Goal: Task Accomplishment & Management: Manage account settings

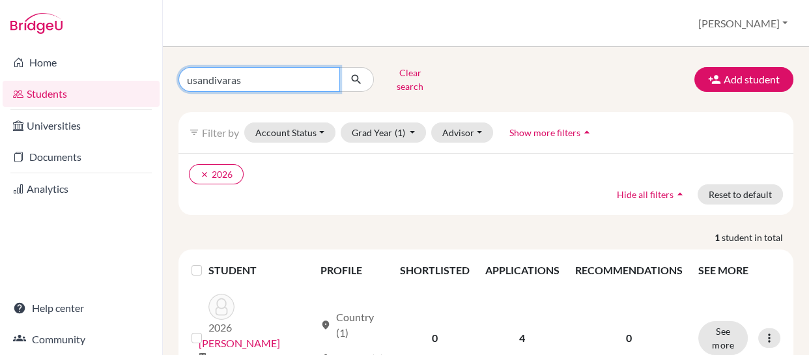
click at [281, 80] on input "usandivaras" at bounding box center [259, 79] width 162 height 25
type input "u"
type input "branski"
click button "submit" at bounding box center [356, 79] width 35 height 25
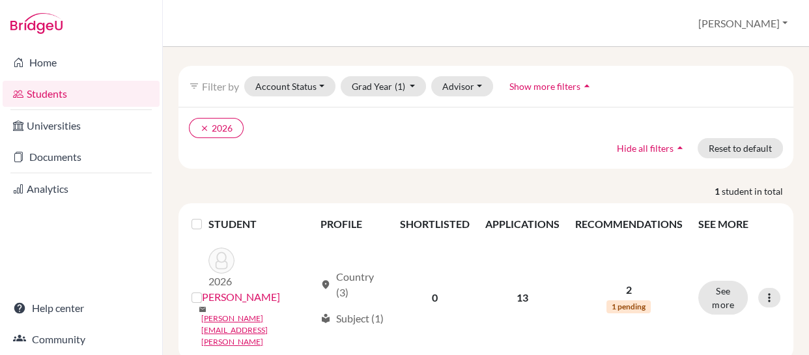
scroll to position [46, 0]
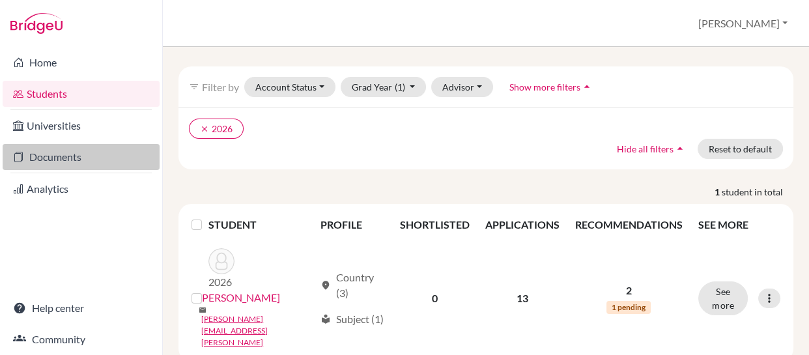
click at [38, 157] on link "Documents" at bounding box center [81, 157] width 157 height 26
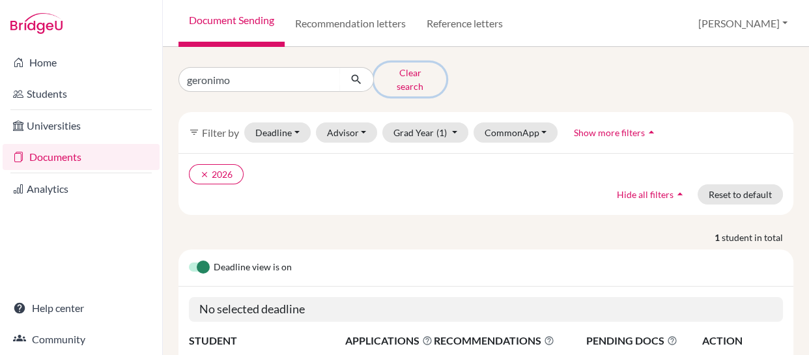
click at [401, 74] on button "Clear search" at bounding box center [410, 80] width 72 height 34
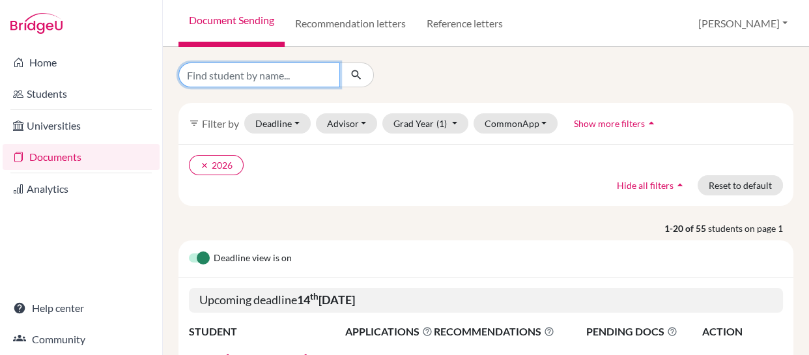
click at [292, 72] on input "Find student by name..." at bounding box center [259, 75] width 162 height 25
type input "[PERSON_NAME]"
click button "submit" at bounding box center [356, 75] width 35 height 25
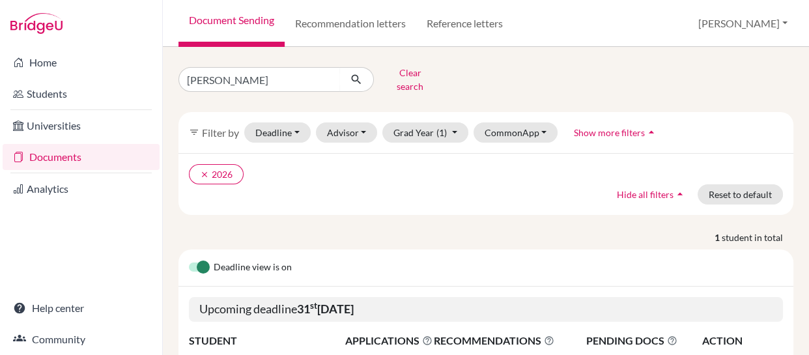
scroll to position [122, 0]
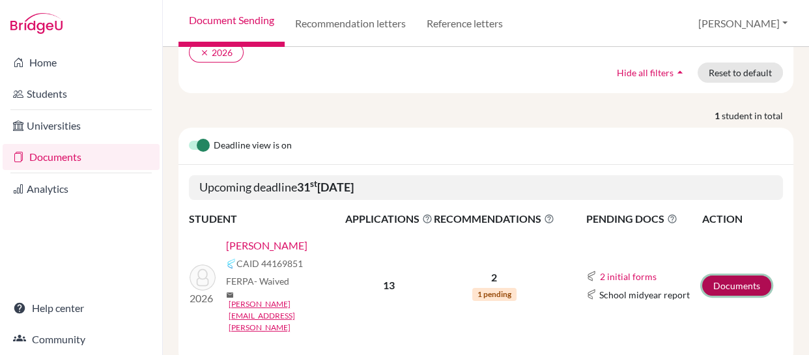
click at [717, 276] on link "Documents" at bounding box center [736, 286] width 69 height 20
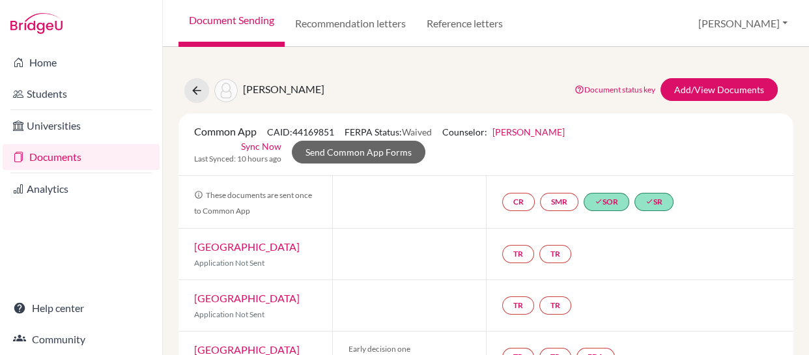
click at [261, 144] on link "Sync Now" at bounding box center [261, 146] width 40 height 14
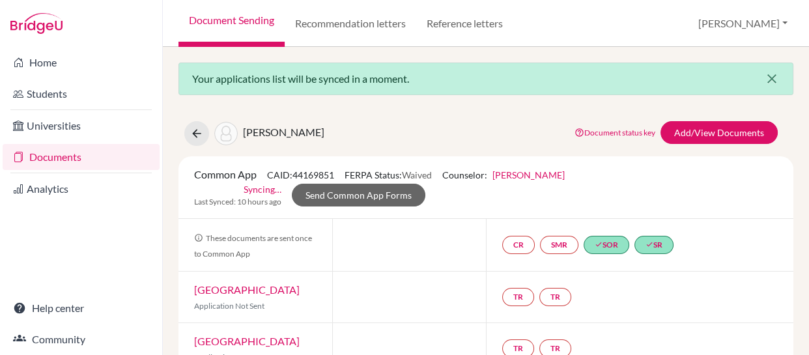
click at [764, 76] on icon "close" at bounding box center [772, 79] width 16 height 16
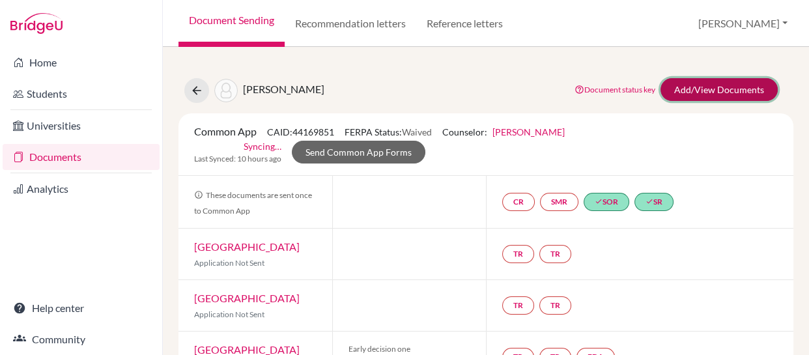
click at [699, 90] on link "Add/View Documents" at bounding box center [719, 89] width 117 height 23
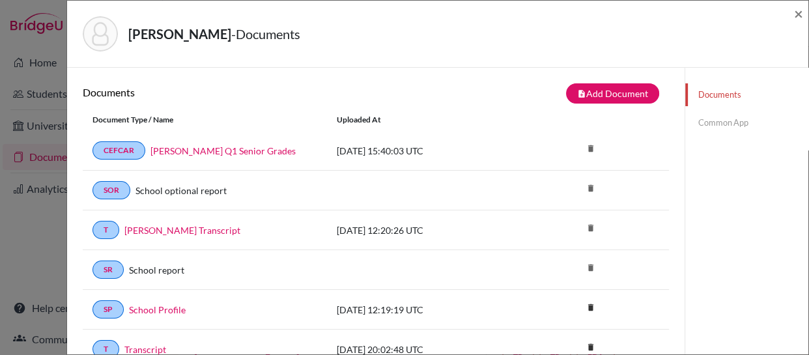
click at [705, 124] on link "Common App" at bounding box center [746, 122] width 123 height 23
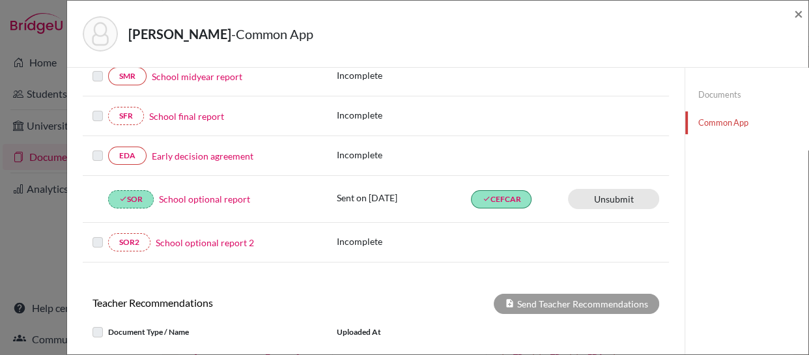
scroll to position [293, 0]
click at [182, 152] on link "Early decision agreement" at bounding box center [203, 156] width 102 height 14
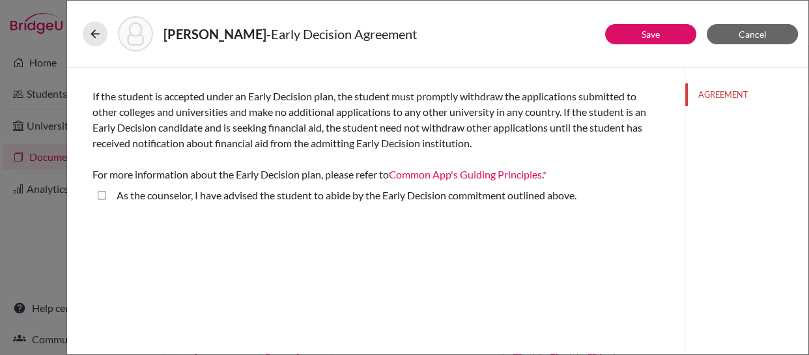
click at [102, 197] on above\ "As the counselor, I have advised the student to abide by the Early Decision com…" at bounding box center [102, 196] width 8 height 16
checkbox above\ "true"
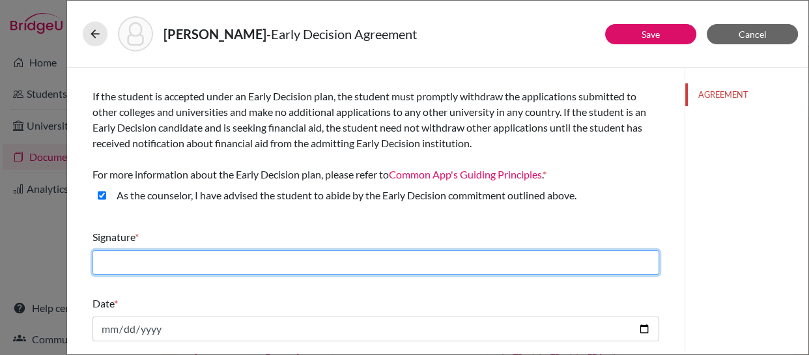
click at [180, 261] on input "text" at bounding box center [376, 262] width 567 height 25
type input "[PERSON_NAME]"
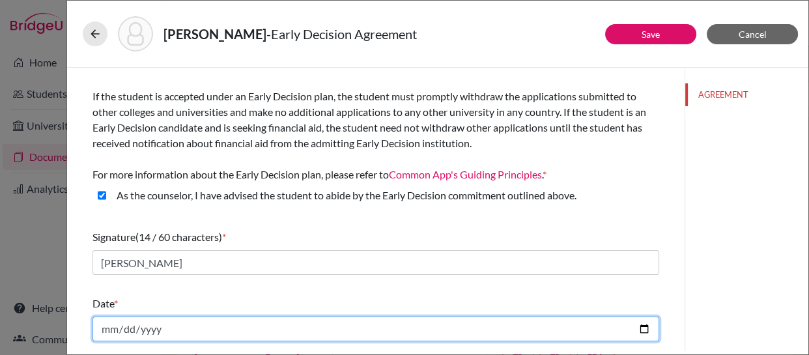
click at [173, 331] on input "date" at bounding box center [376, 329] width 567 height 25
type input "2025-10-14"
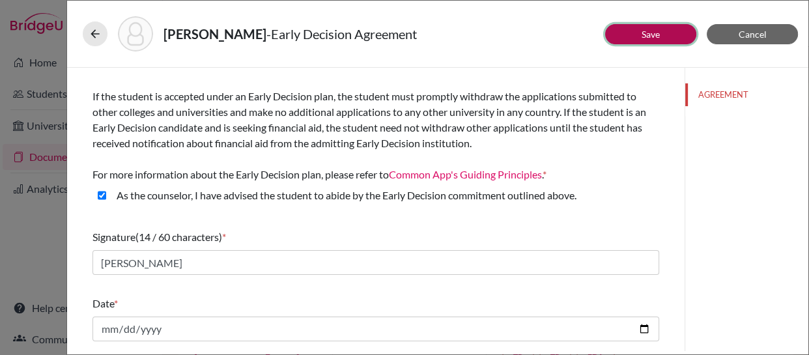
click at [630, 35] on button "Save" at bounding box center [650, 34] width 91 height 20
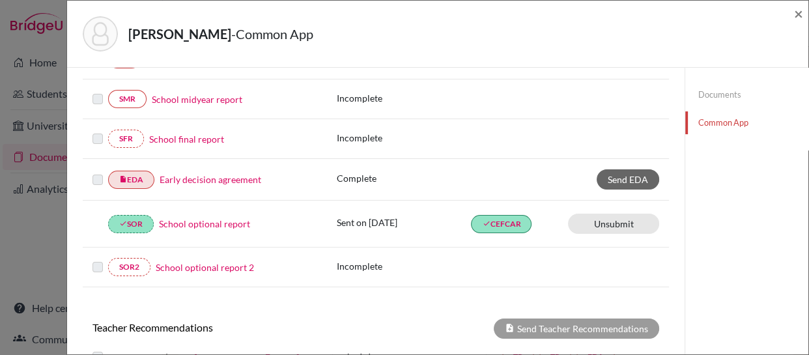
scroll to position [271, 0]
click at [611, 174] on span "Send EDA" at bounding box center [628, 178] width 40 height 11
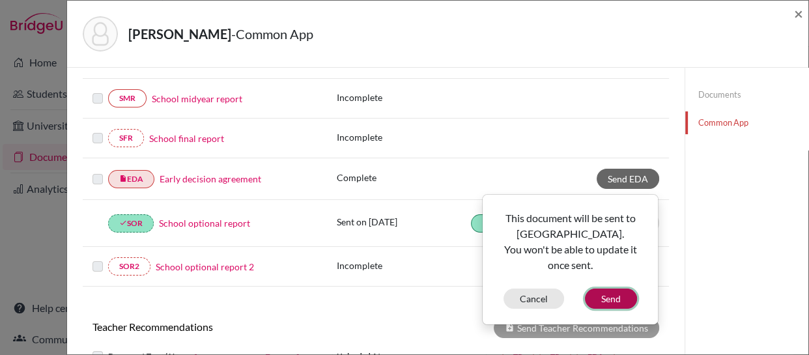
click at [599, 293] on button "Send" at bounding box center [611, 299] width 52 height 20
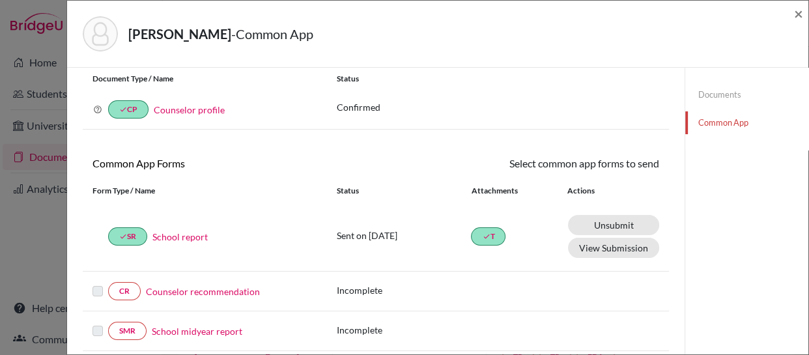
scroll to position [0, 0]
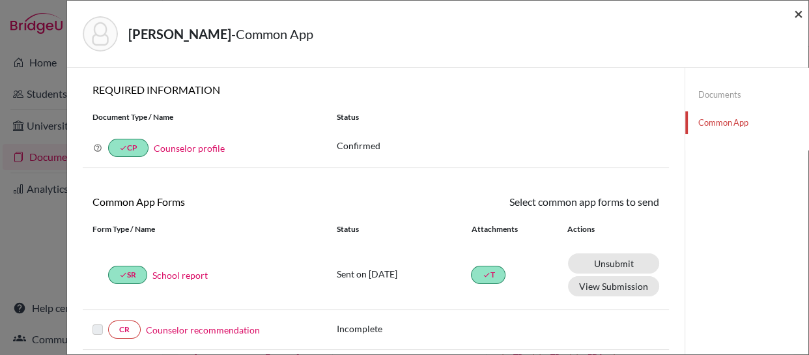
click at [797, 12] on span "×" at bounding box center [798, 13] width 9 height 19
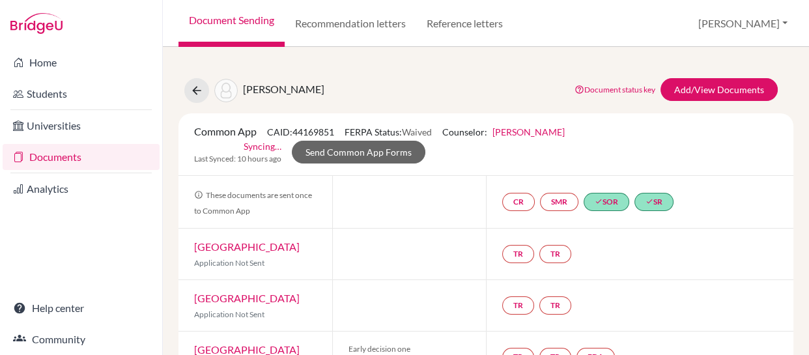
click at [39, 156] on link "Documents" at bounding box center [81, 157] width 157 height 26
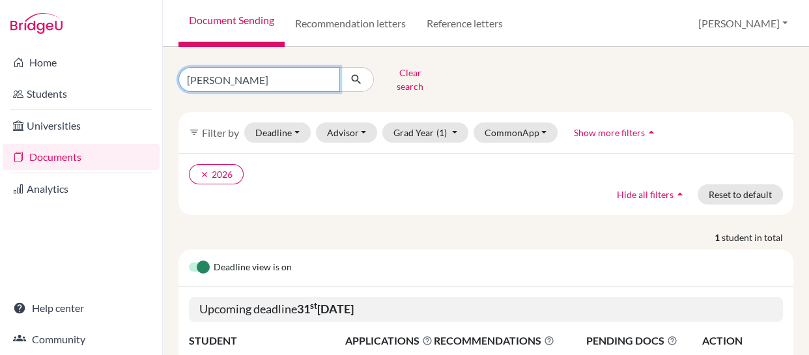
click at [278, 71] on input "[PERSON_NAME]" at bounding box center [259, 79] width 162 height 25
type input "b"
type input "luna"
click button "submit" at bounding box center [356, 79] width 35 height 25
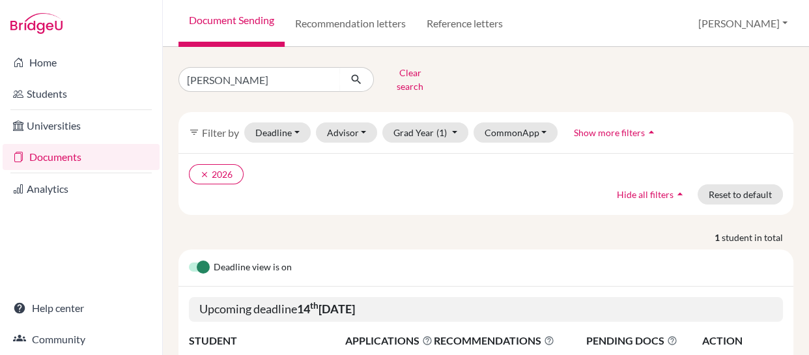
scroll to position [122, 0]
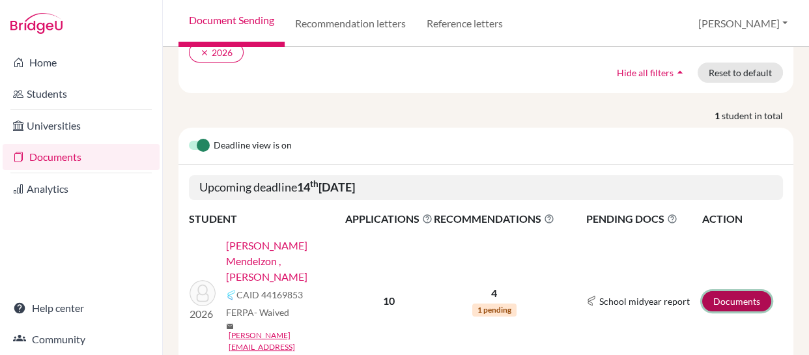
click at [710, 291] on link "Documents" at bounding box center [736, 301] width 69 height 20
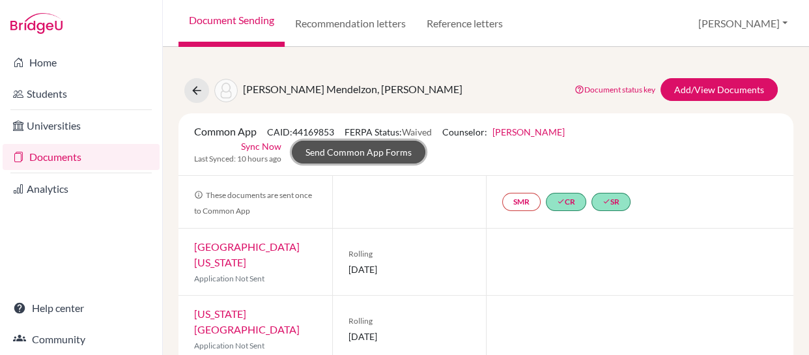
click at [382, 149] on link "Send Common App Forms" at bounding box center [359, 152] width 134 height 23
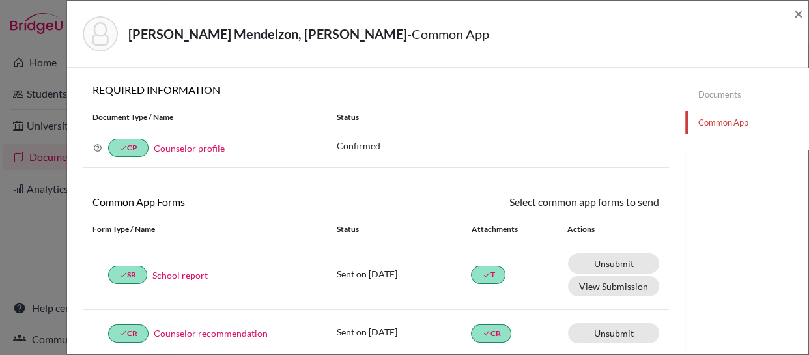
click at [708, 92] on link "Documents" at bounding box center [746, 94] width 123 height 23
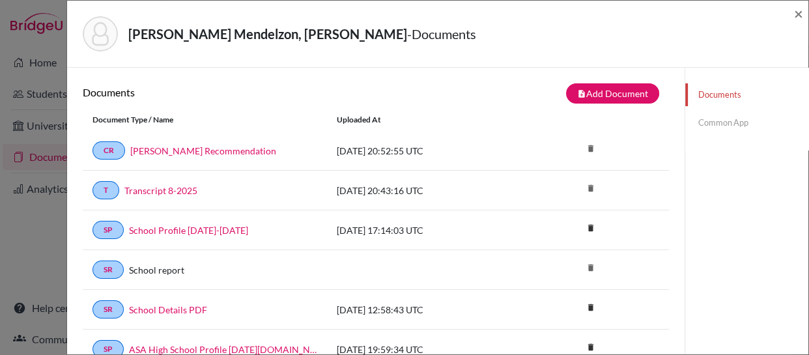
click at [703, 121] on link "Common App" at bounding box center [746, 122] width 123 height 23
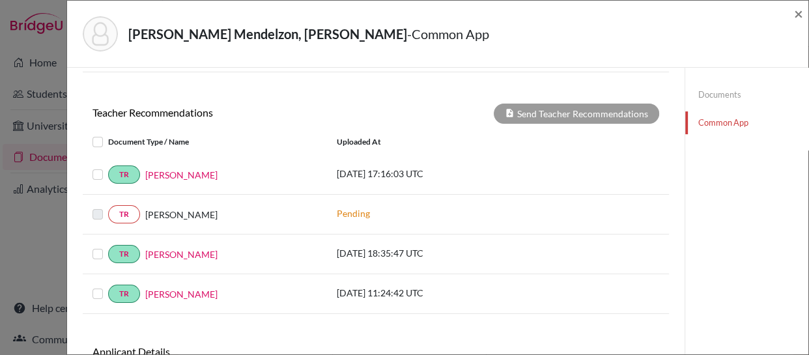
scroll to position [444, 0]
click at [549, 195] on div "TR Jeffrey Healey Pending" at bounding box center [376, 214] width 586 height 40
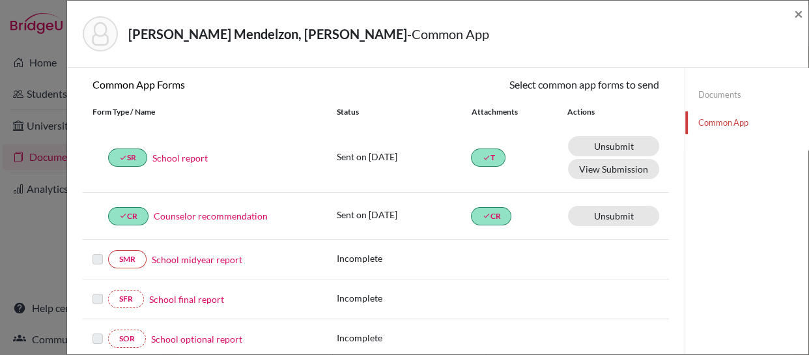
scroll to position [0, 0]
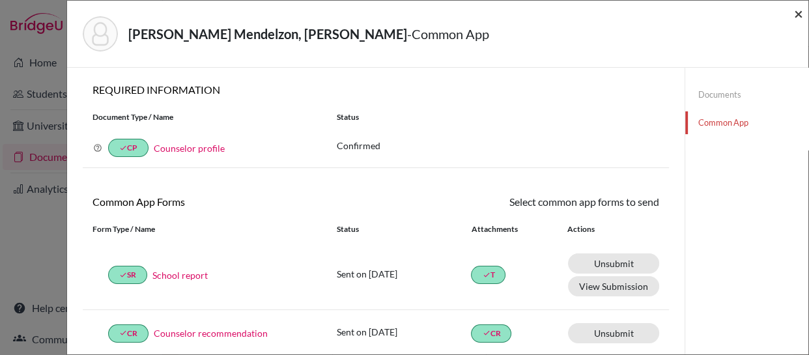
click at [795, 15] on span "×" at bounding box center [798, 13] width 9 height 19
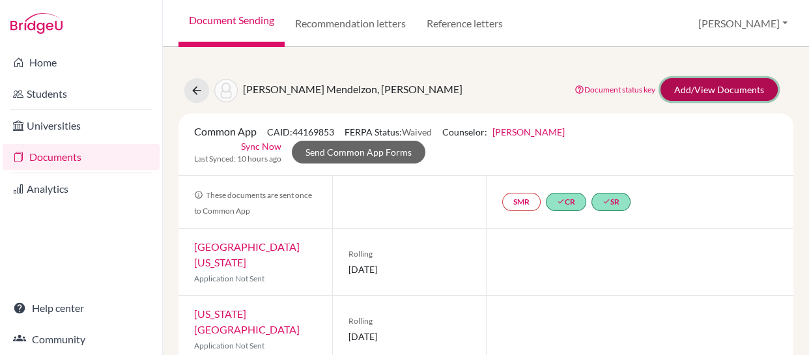
click at [707, 91] on link "Add/View Documents" at bounding box center [719, 89] width 117 height 23
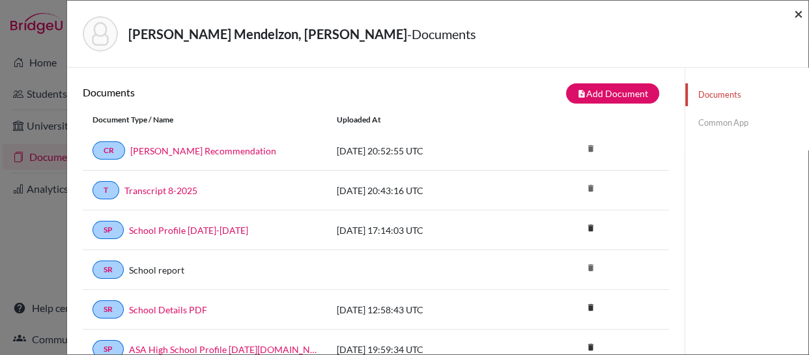
click at [799, 15] on span "×" at bounding box center [798, 13] width 9 height 19
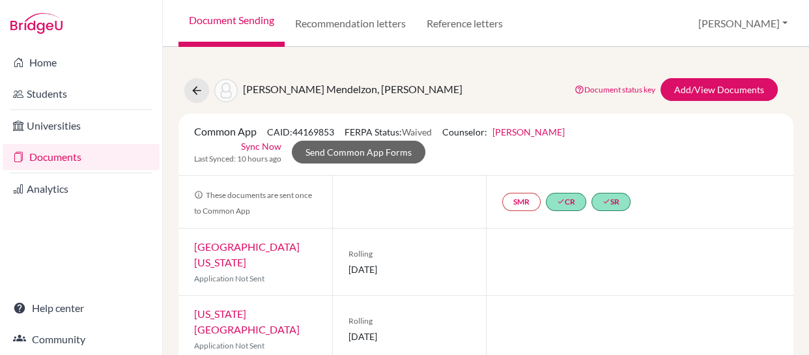
click at [393, 83] on div "Modica Mendelzon, Luna Document status key TR Requirement. Document not uploade…" at bounding box center [486, 90] width 634 height 25
click at [38, 158] on link "Documents" at bounding box center [81, 157] width 157 height 26
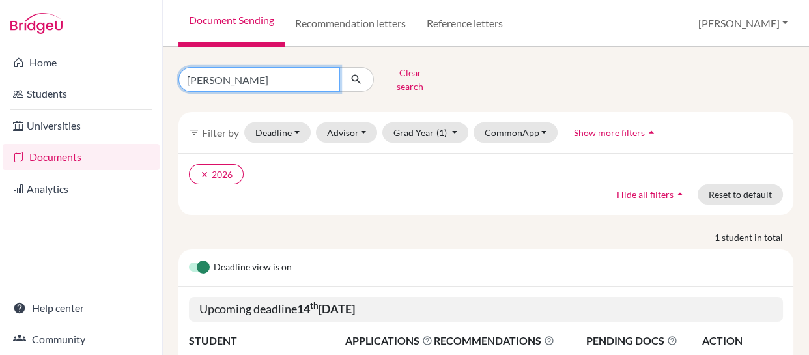
click at [274, 72] on input "[PERSON_NAME]" at bounding box center [259, 79] width 162 height 25
type input "l"
type input "max"
click button "submit" at bounding box center [356, 79] width 35 height 25
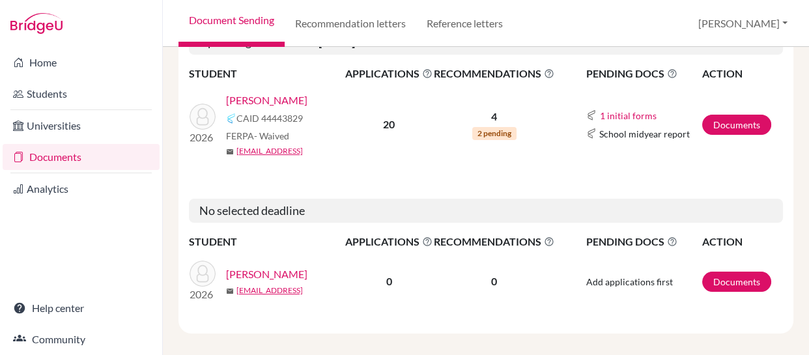
scroll to position [223, 0]
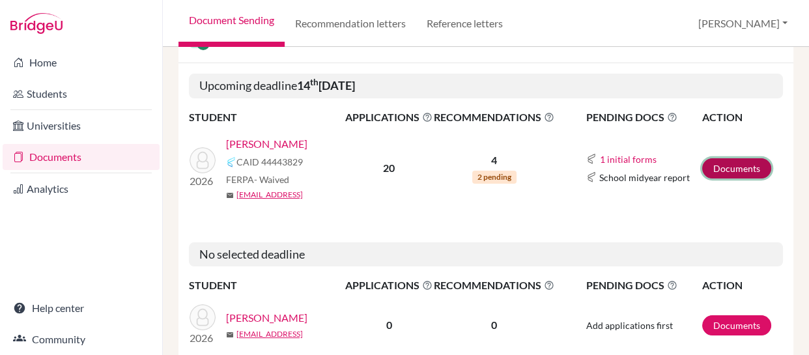
click at [723, 158] on link "Documents" at bounding box center [736, 168] width 69 height 20
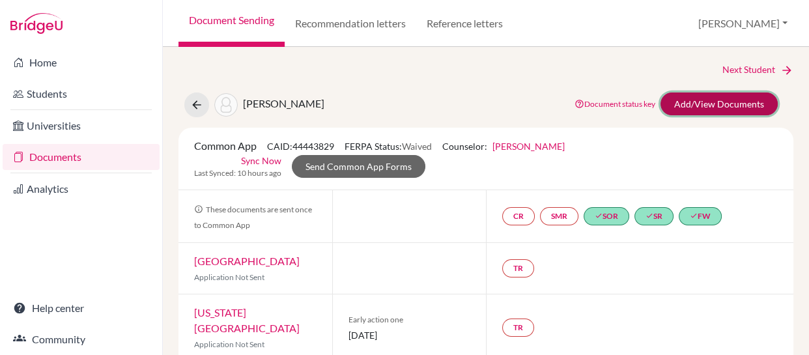
click at [711, 100] on link "Add/View Documents" at bounding box center [719, 104] width 117 height 23
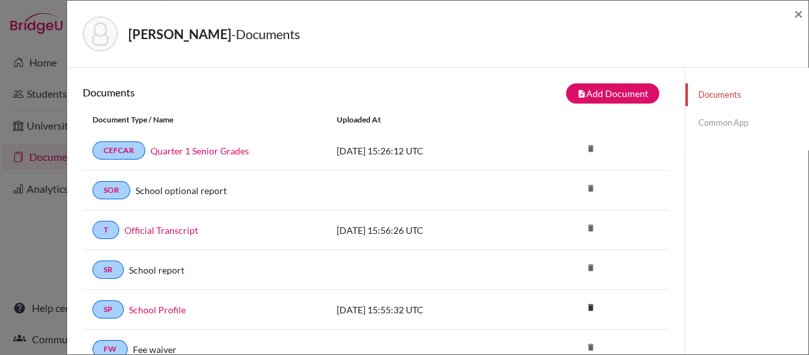
click at [706, 121] on link "Common App" at bounding box center [746, 122] width 123 height 23
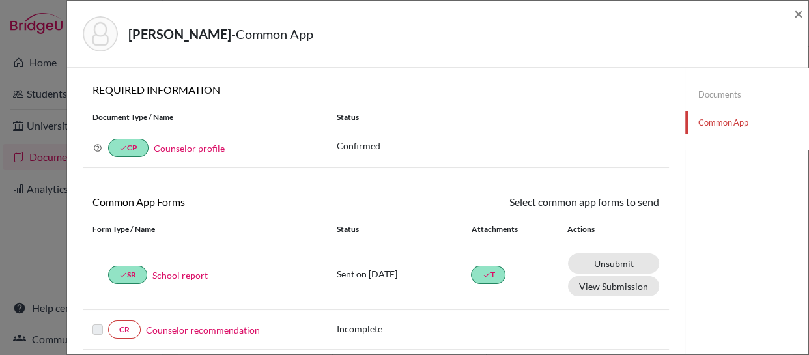
click at [697, 92] on link "Documents" at bounding box center [746, 94] width 123 height 23
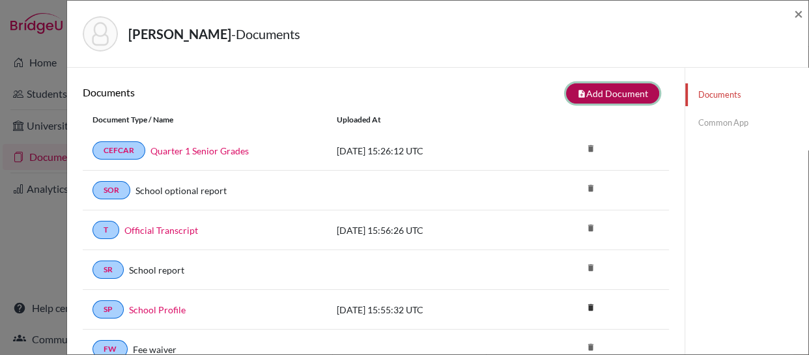
click at [602, 89] on button "note_add Add Document" at bounding box center [612, 93] width 93 height 20
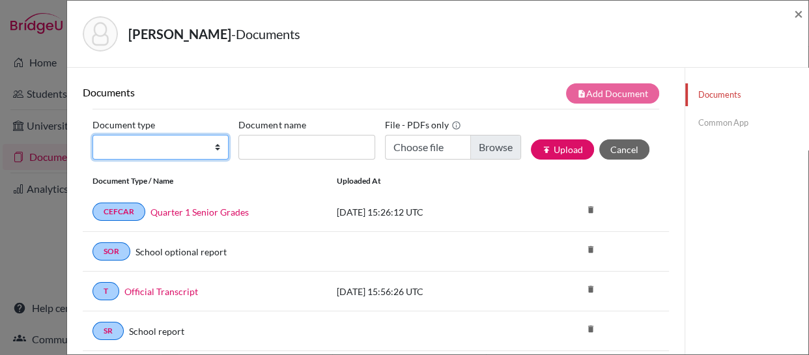
click at [182, 147] on select "Change explanation for Common App reports Counselor recommendation Internationa…" at bounding box center [161, 147] width 136 height 25
select select "4"
click at [93, 135] on select "Change explanation for Common App reports Counselor recommendation Internationa…" at bounding box center [161, 147] width 136 height 25
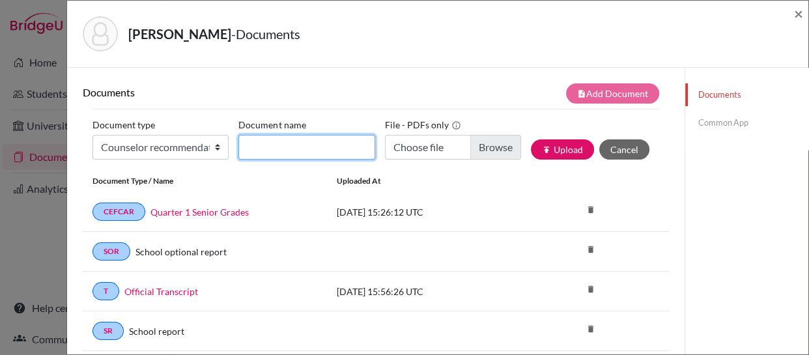
click at [274, 146] on input "Document name" at bounding box center [306, 147] width 136 height 25
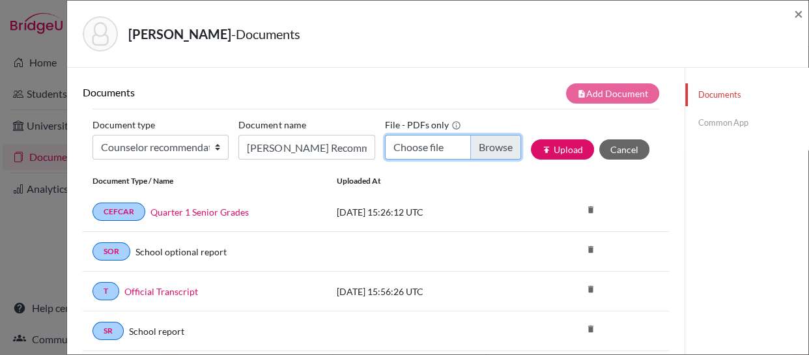
click at [472, 149] on input "Choose file" at bounding box center [453, 147] width 136 height 25
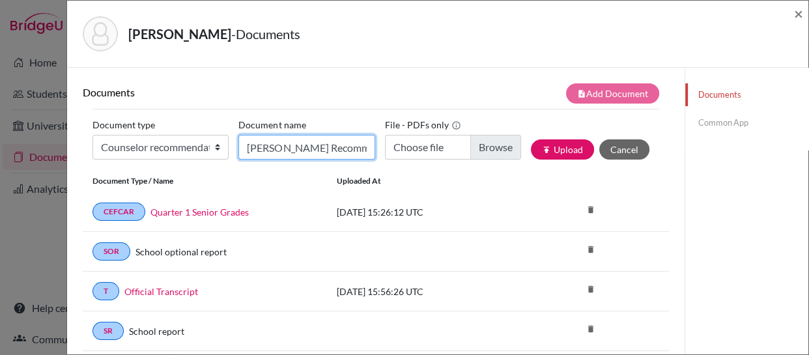
click at [360, 143] on input "[PERSON_NAME] Recommendation" at bounding box center [306, 147] width 136 height 25
type input "B"
type input "Quintas Recommendation"
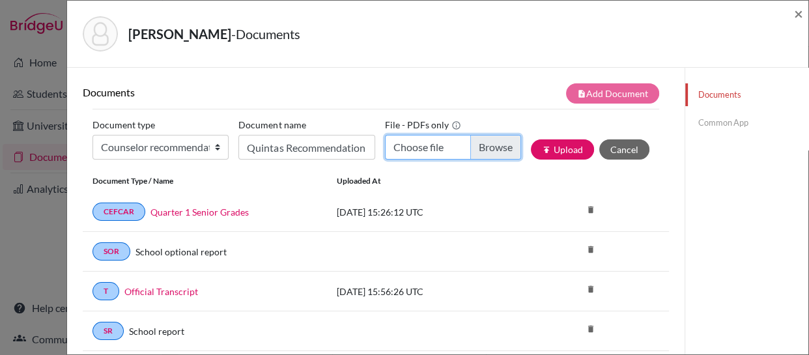
scroll to position [0, 0]
click at [489, 148] on input "Choose file" at bounding box center [453, 147] width 136 height 25
type input "C:\fakepath\[PERSON_NAME] Rec 2025.pdf"
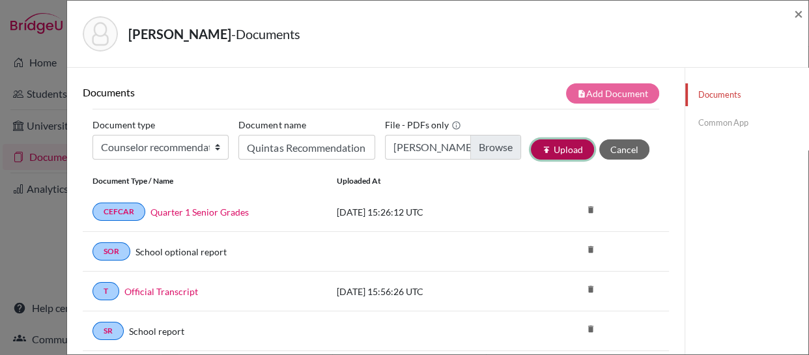
click at [548, 149] on button "publish Upload" at bounding box center [562, 149] width 63 height 20
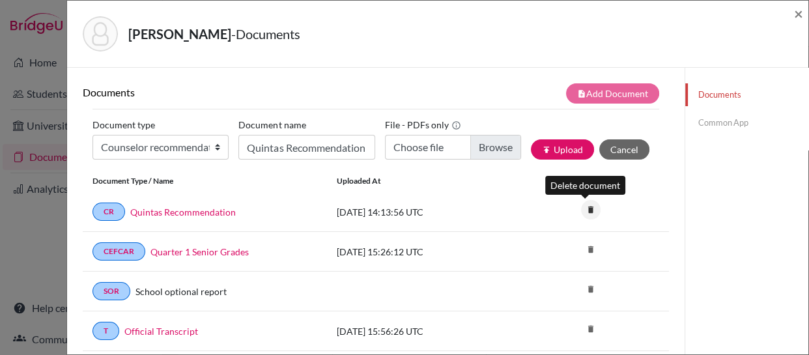
click at [582, 207] on icon "delete" at bounding box center [591, 210] width 20 height 20
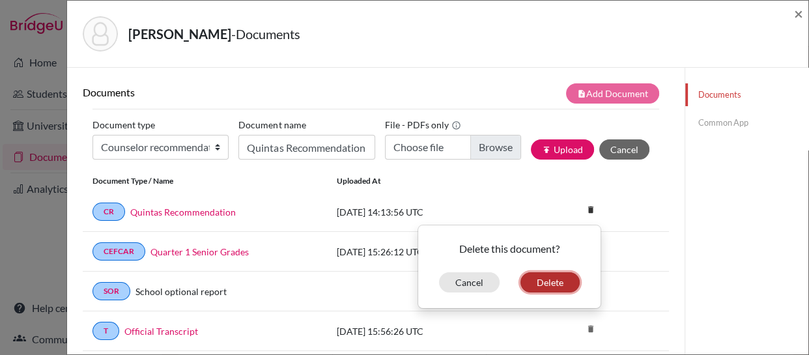
click at [537, 284] on button "Delete" at bounding box center [549, 282] width 59 height 20
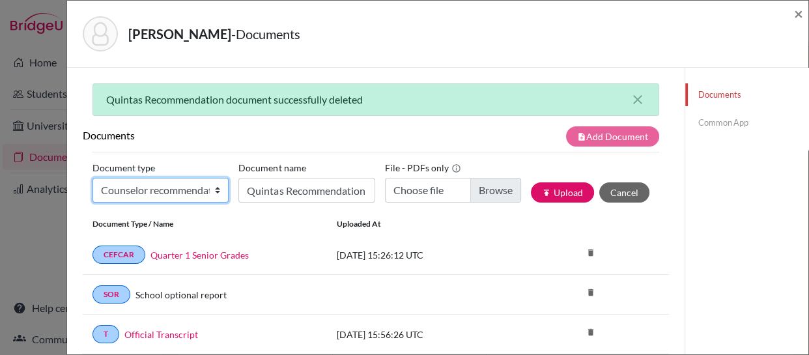
click at [217, 189] on select "Change explanation for Common App reports Counselor recommendation Internationa…" at bounding box center [161, 190] width 136 height 25
select select "4"
click at [93, 178] on select "Change explanation for Common App reports Counselor recommendation Internationa…" at bounding box center [161, 190] width 136 height 25
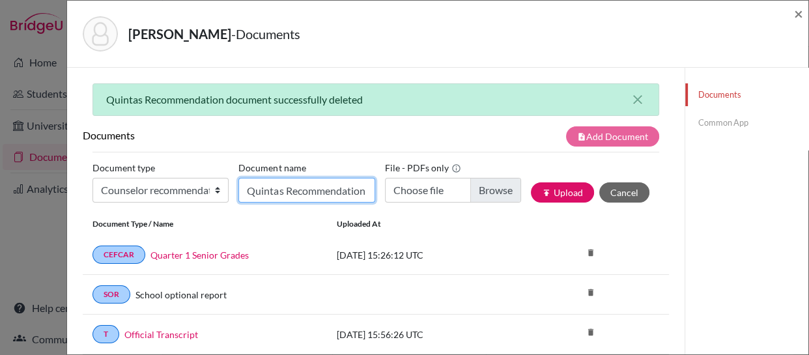
click at [291, 188] on input "Quintas Recommendation" at bounding box center [306, 190] width 136 height 25
type input "Counselor Recommendation"
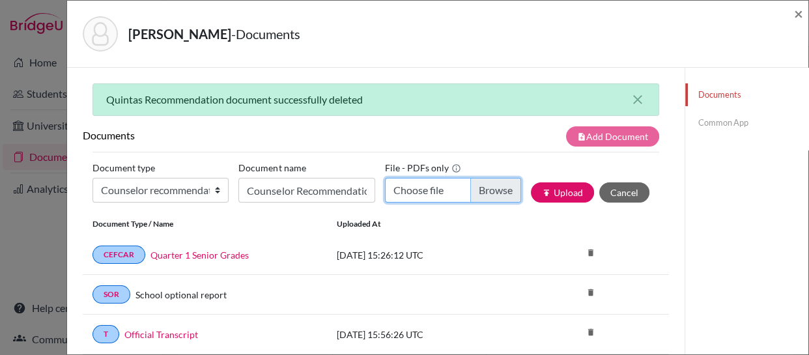
click at [489, 190] on input "Choose file" at bounding box center [453, 190] width 136 height 25
type input "C:\fakepath\[PERSON_NAME] Rec 2025.pdf"
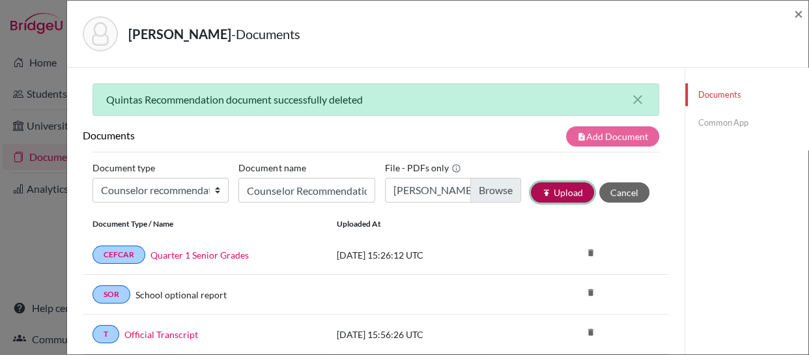
click at [544, 190] on button "publish Upload" at bounding box center [562, 192] width 63 height 20
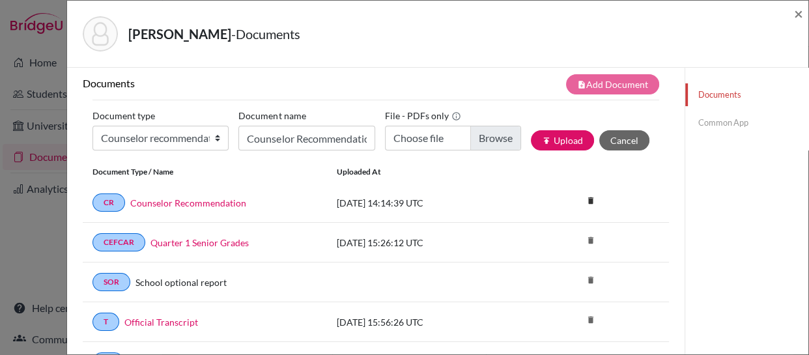
scroll to position [7, 0]
